Goal: Find specific fact: Find contact information

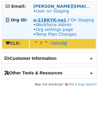
click at [52, 18] on strong "o-21BKYK-na1" at bounding box center [49, 20] width 33 height 5
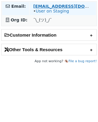
click at [42, 7] on strong "[EMAIL_ADDRESS][DOMAIN_NAME]" at bounding box center [73, 6] width 81 height 5
